Goal: Information Seeking & Learning: Learn about a topic

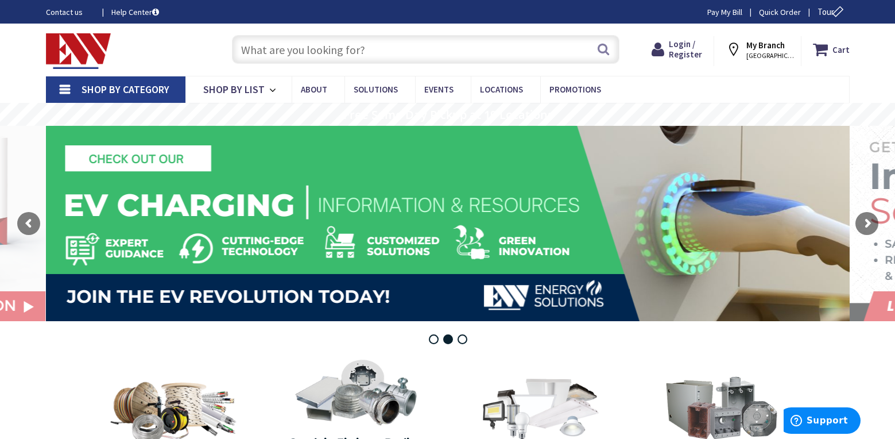
click at [377, 49] on input "text" at bounding box center [426, 49] width 388 height 29
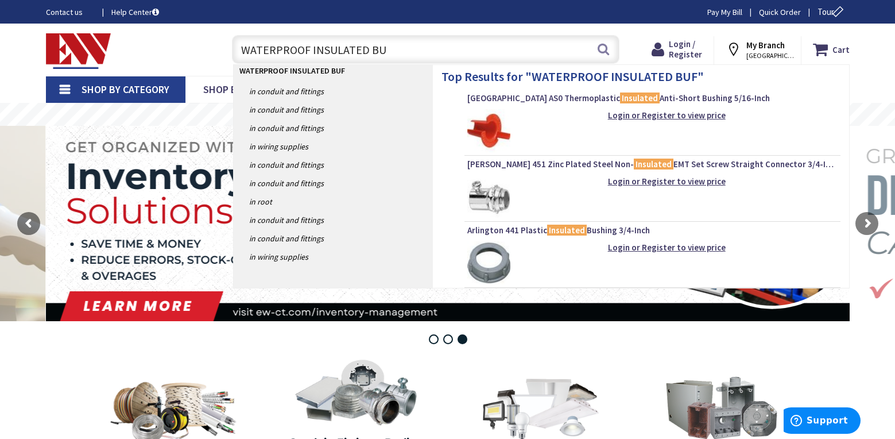
type input "WATERPROOF INSULATED BUG"
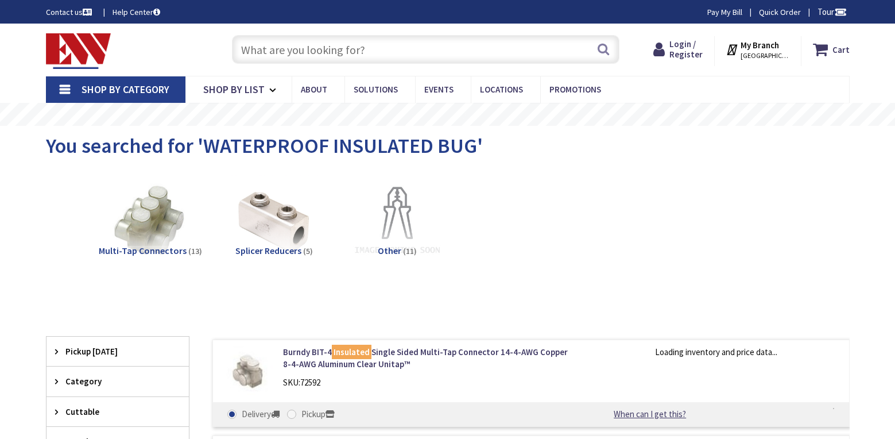
type input "[GEOGRAPHIC_DATA][STREET_ADDRESS][GEOGRAPHIC_DATA]"
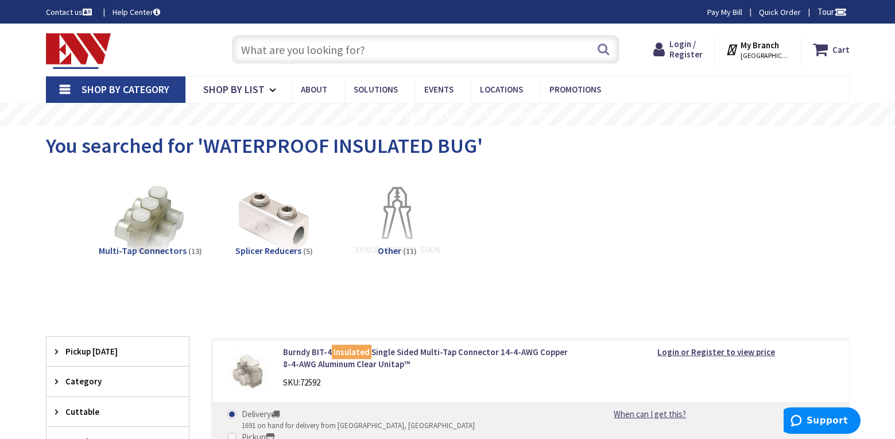
click at [409, 52] on input "text" at bounding box center [426, 49] width 388 height 29
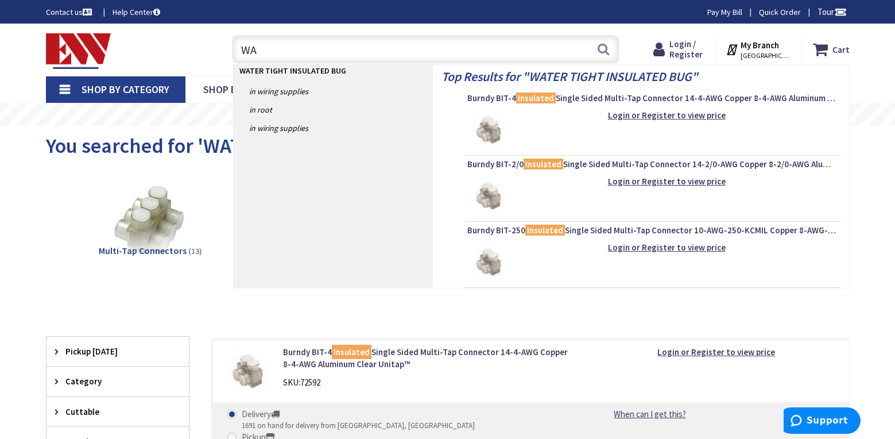
type input "W"
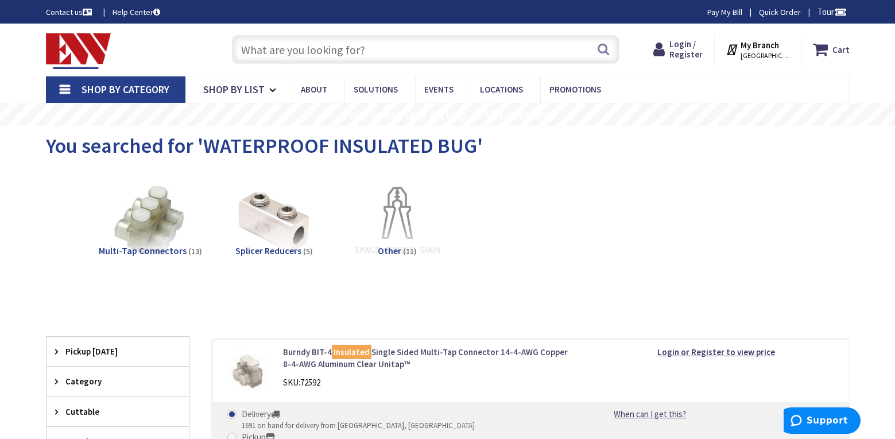
drag, startPoint x: 338, startPoint y: 350, endPoint x: 351, endPoint y: 348, distance: 13.3
click at [338, 350] on mark "Insulated" at bounding box center [352, 351] width 40 height 14
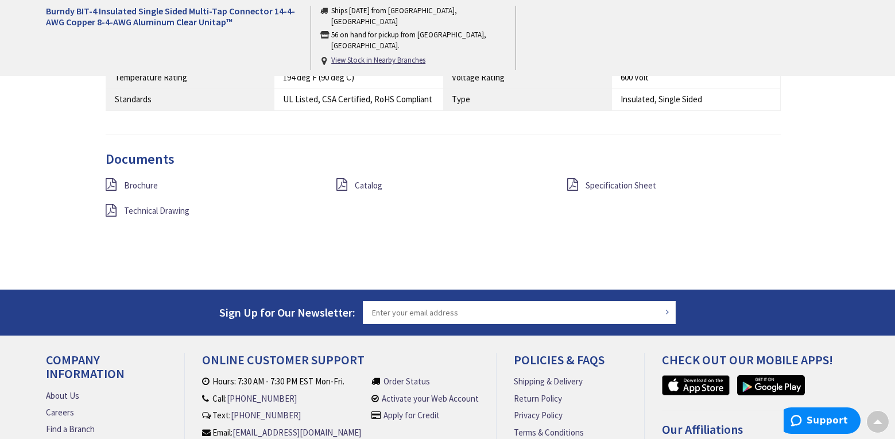
scroll to position [1032, 0]
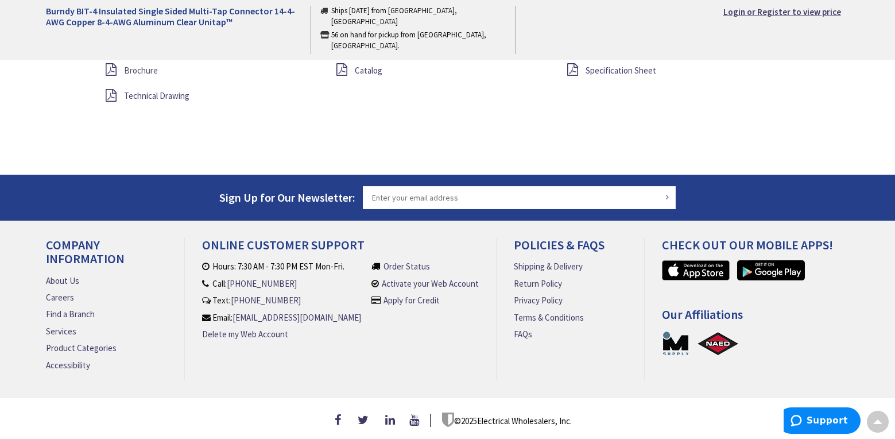
click at [144, 65] on span "Brochure" at bounding box center [141, 70] width 34 height 11
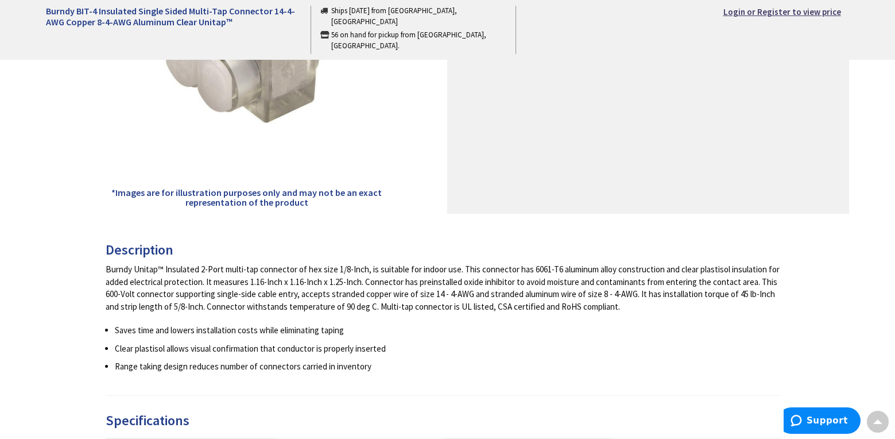
scroll to position [0, 0]
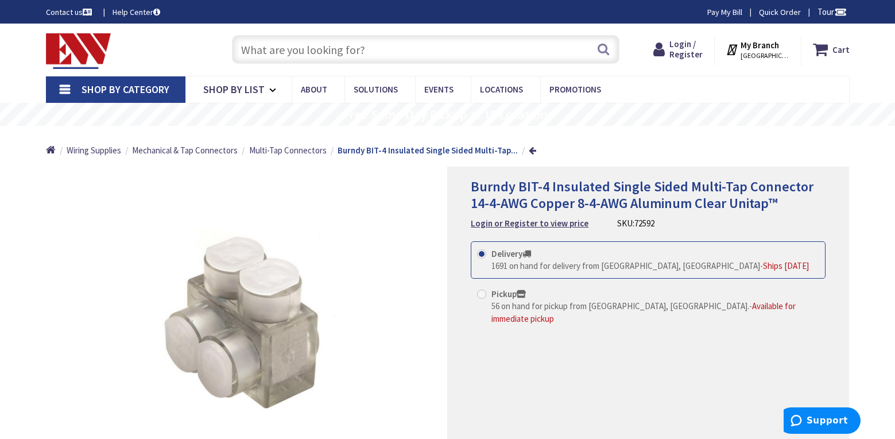
click at [310, 57] on input "text" at bounding box center [426, 49] width 388 height 29
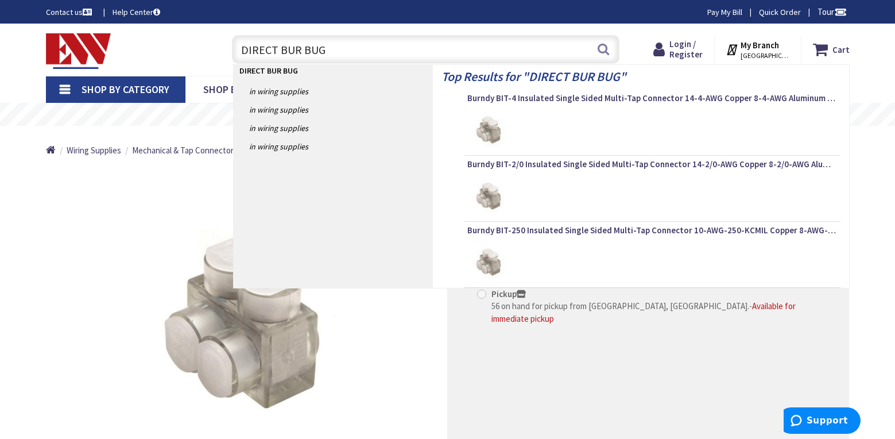
type input "DIRECT BUR BUGS"
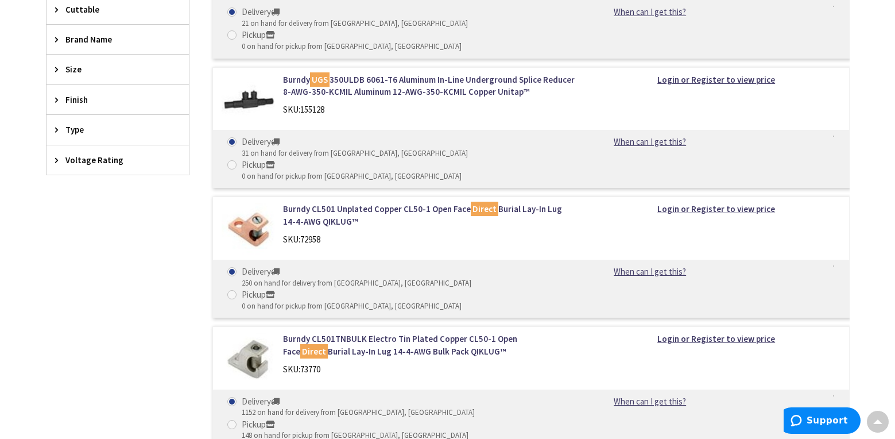
scroll to position [172, 0]
